Goal: Task Accomplishment & Management: Manage account settings

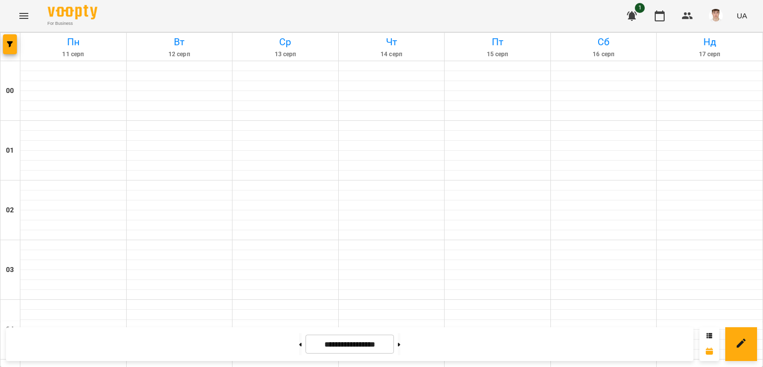
scroll to position [872, 0]
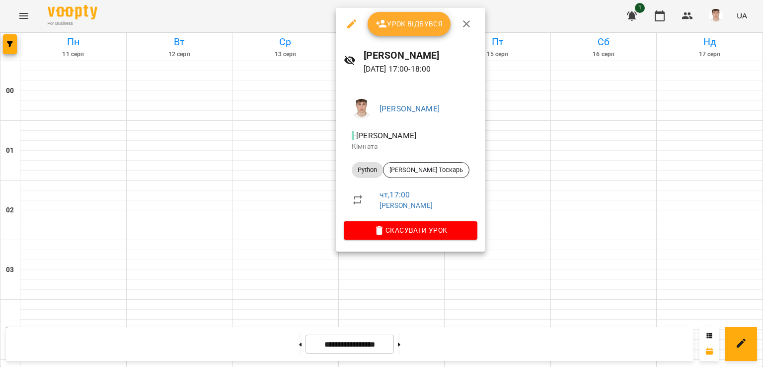
click at [284, 178] on div at bounding box center [381, 183] width 763 height 367
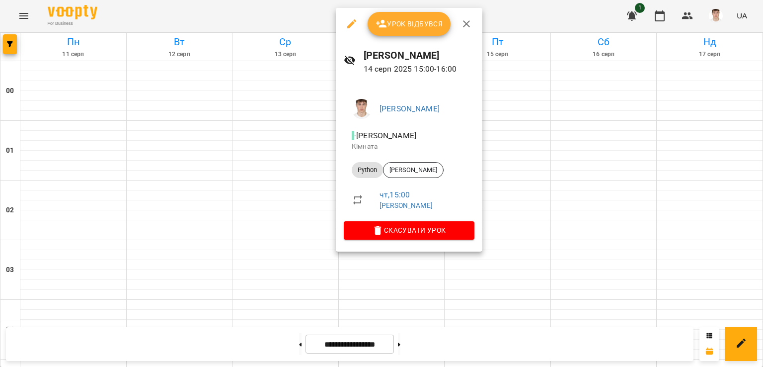
click at [408, 28] on span "Урок відбувся" at bounding box center [410, 24] width 68 height 12
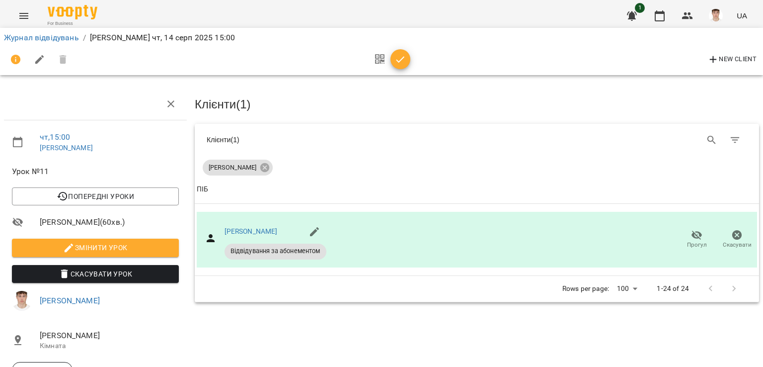
click at [109, 243] on span "Змінити урок" at bounding box center [95, 247] width 151 height 12
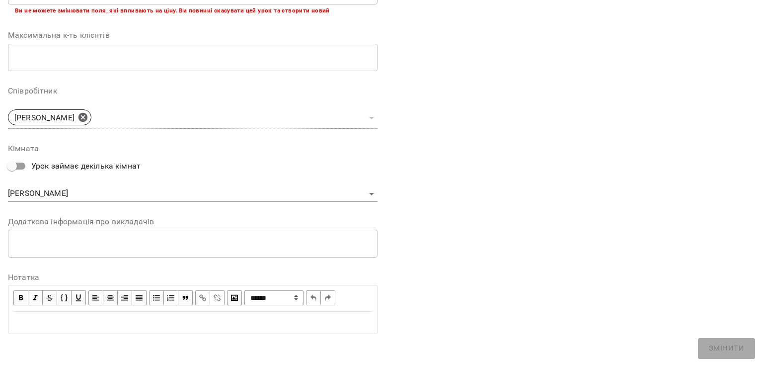
scroll to position [242, 0]
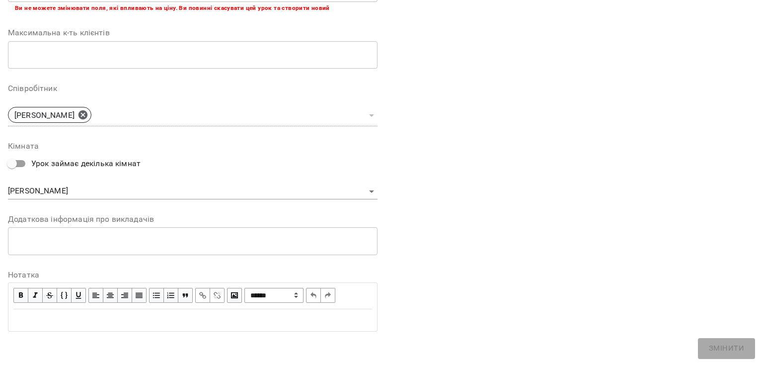
click at [122, 245] on div "* ​" at bounding box center [193, 241] width 370 height 28
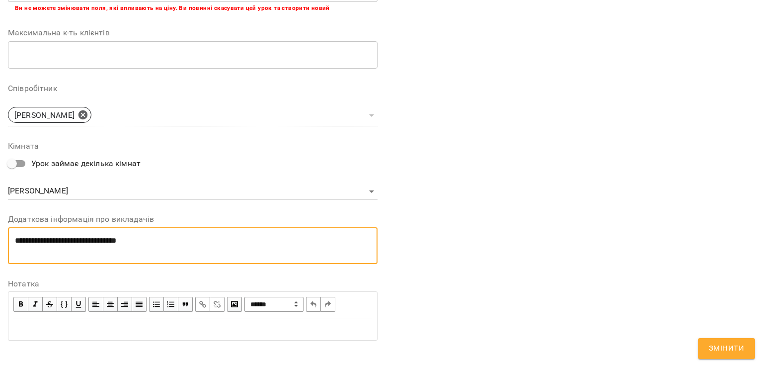
scroll to position [0, 0]
type textarea "**********"
click at [733, 346] on span "Змінити" at bounding box center [726, 348] width 35 height 13
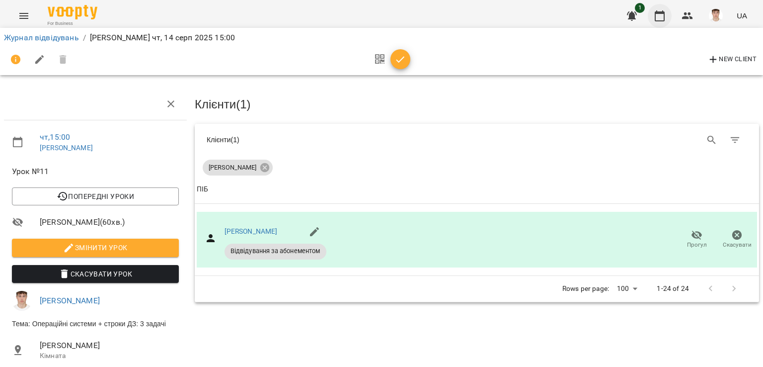
click at [654, 15] on icon "button" at bounding box center [660, 16] width 12 height 12
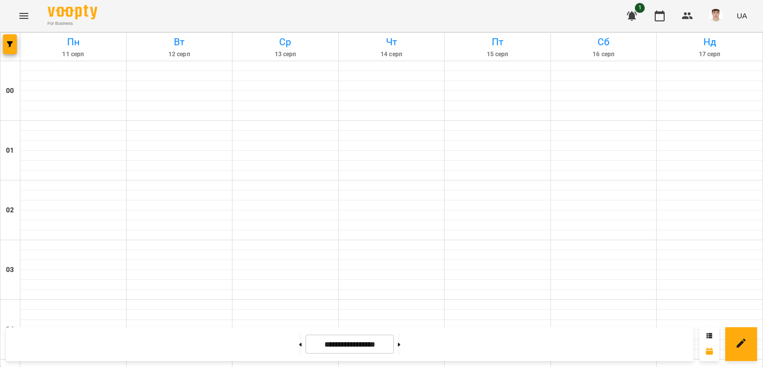
scroll to position [894, 0]
